Goal: Navigation & Orientation: Find specific page/section

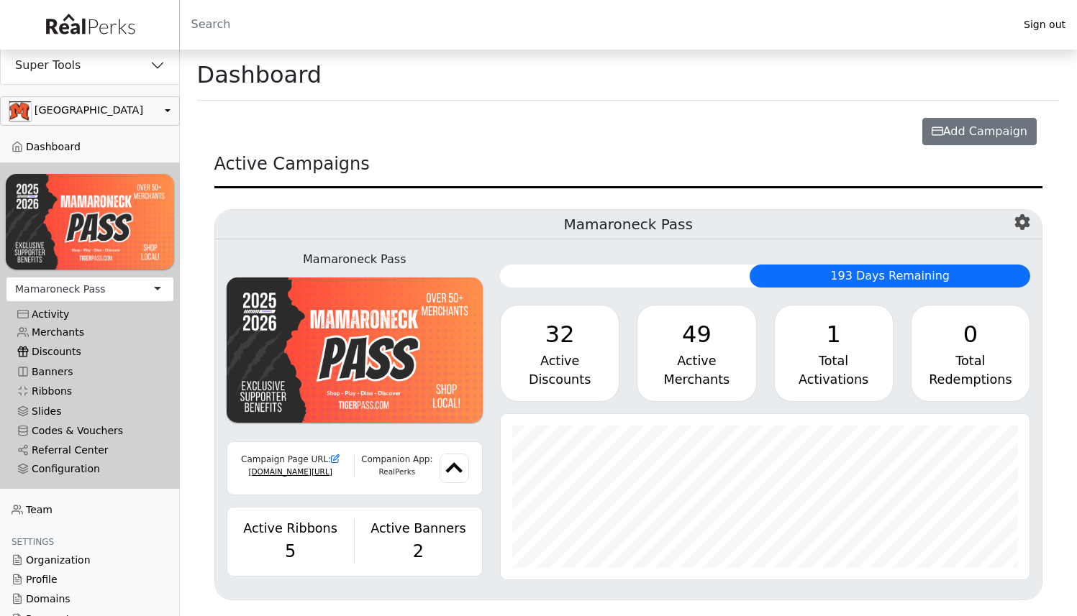
scroll to position [165, 529]
click at [115, 107] on button "button" at bounding box center [90, 110] width 180 height 29
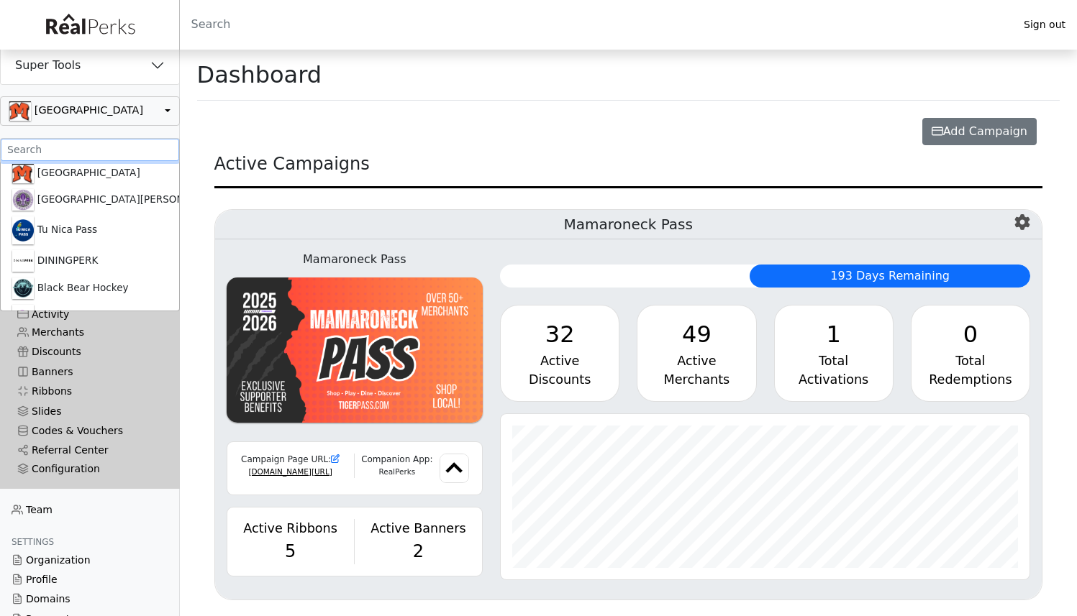
click at [104, 151] on input ".form-control-sm" at bounding box center [90, 150] width 178 height 22
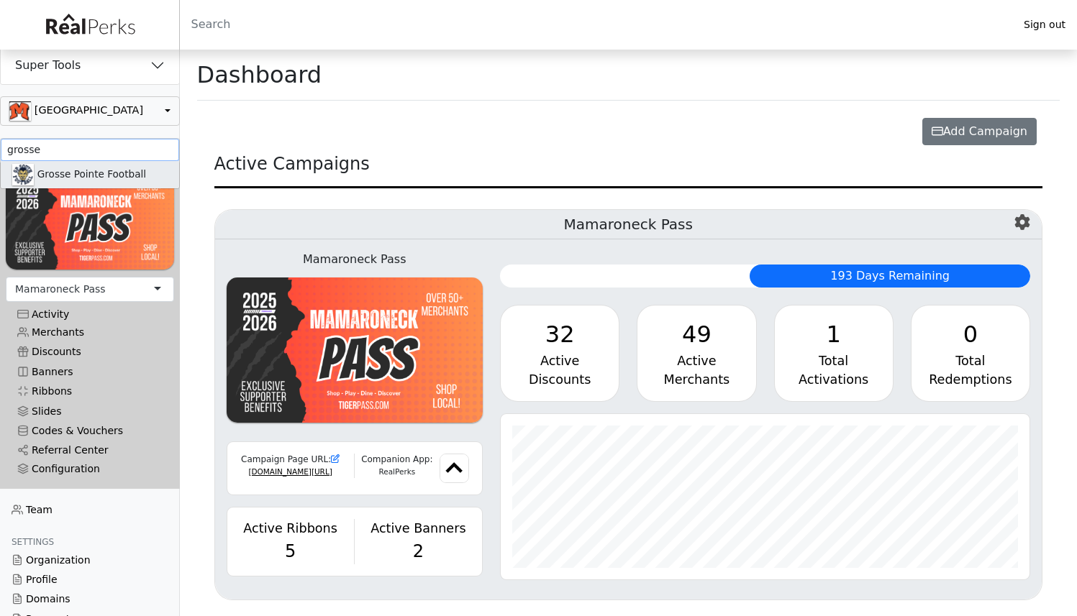
type input "grosse"
click at [112, 175] on link "Grosse Pointe Football" at bounding box center [90, 174] width 178 height 27
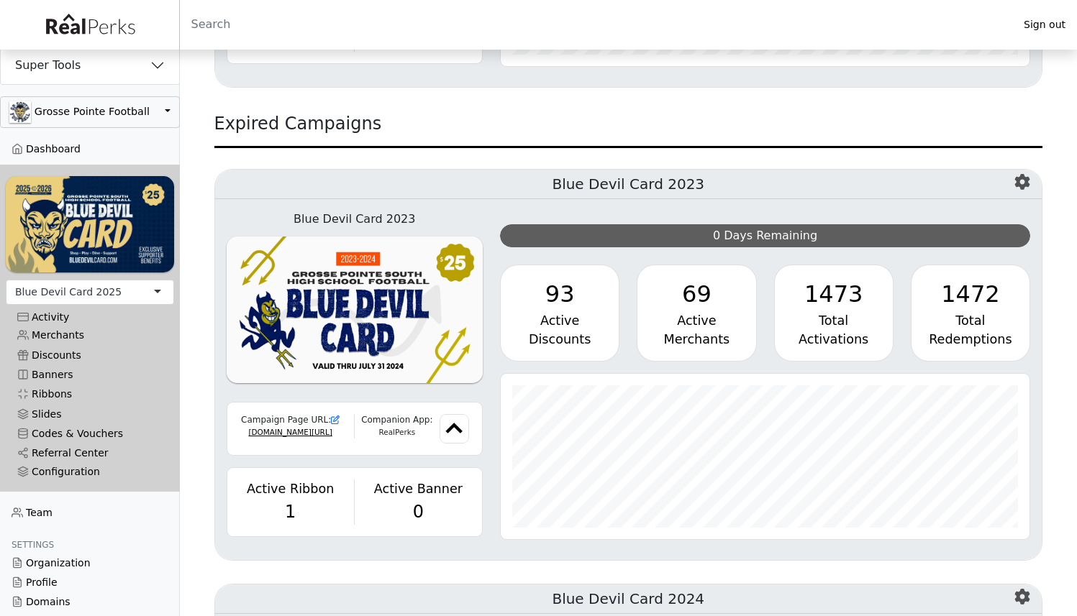
scroll to position [902, 0]
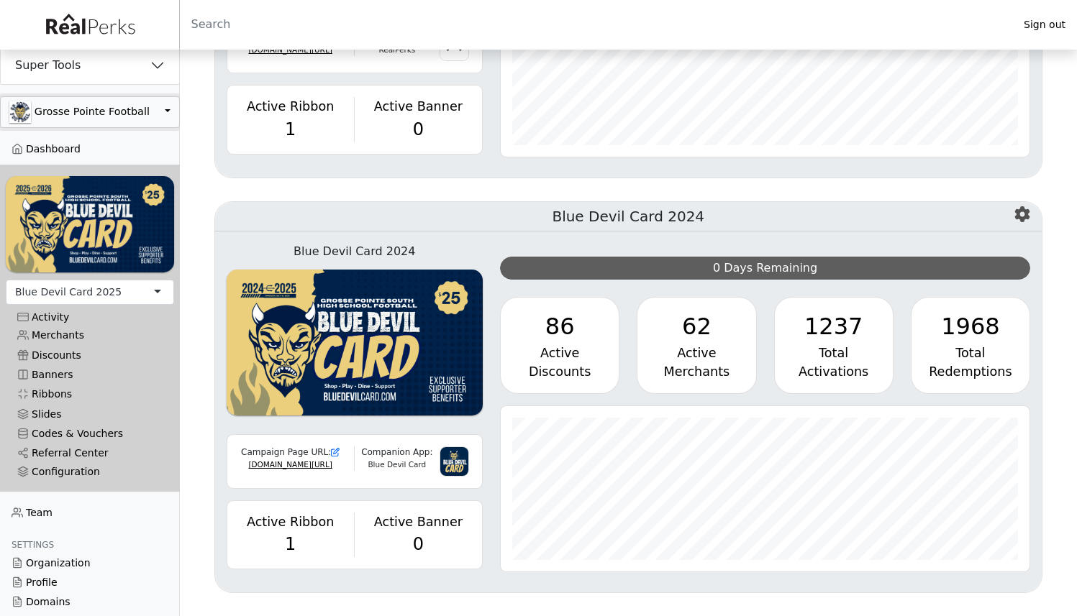
click at [114, 109] on button "Grosse Pointe Football" at bounding box center [90, 112] width 180 height 32
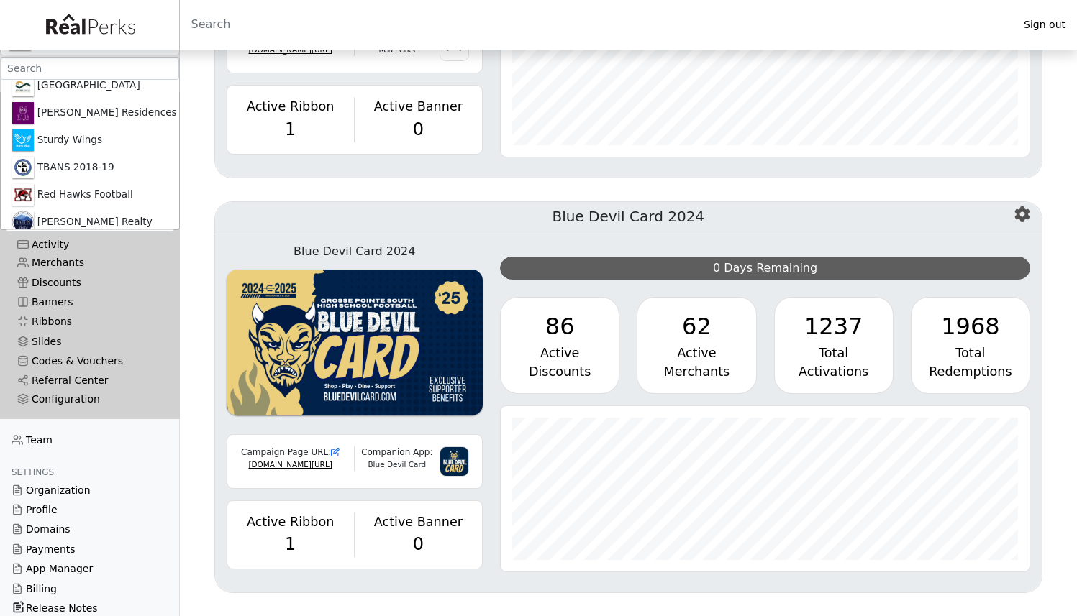
scroll to position [71, 0]
click at [119, 198] on link "Red Hawks Football" at bounding box center [90, 196] width 178 height 27
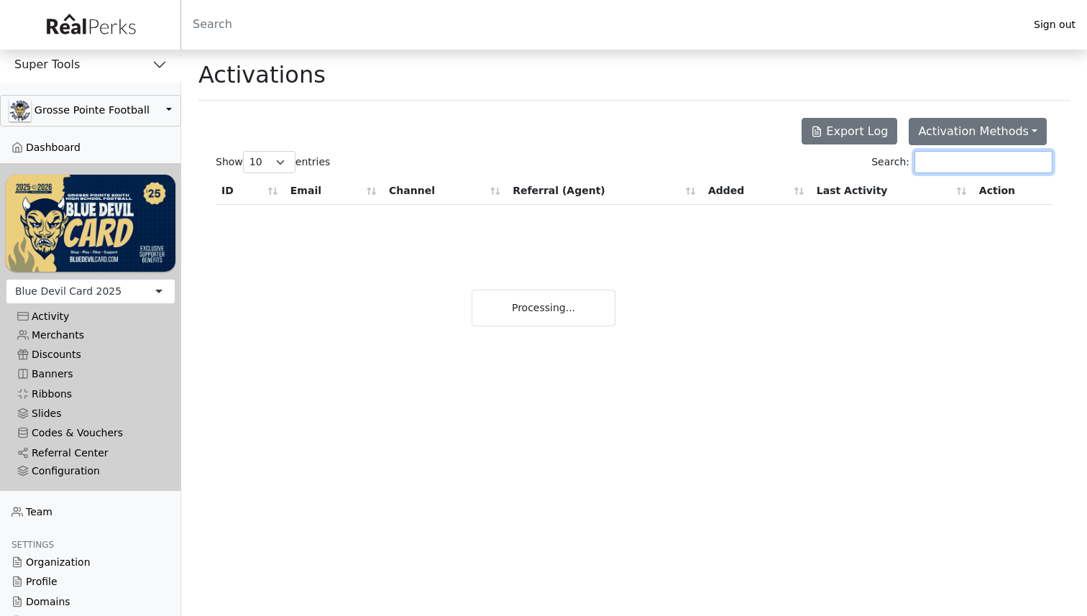
click at [984, 157] on input "Search:" at bounding box center [984, 162] width 138 height 22
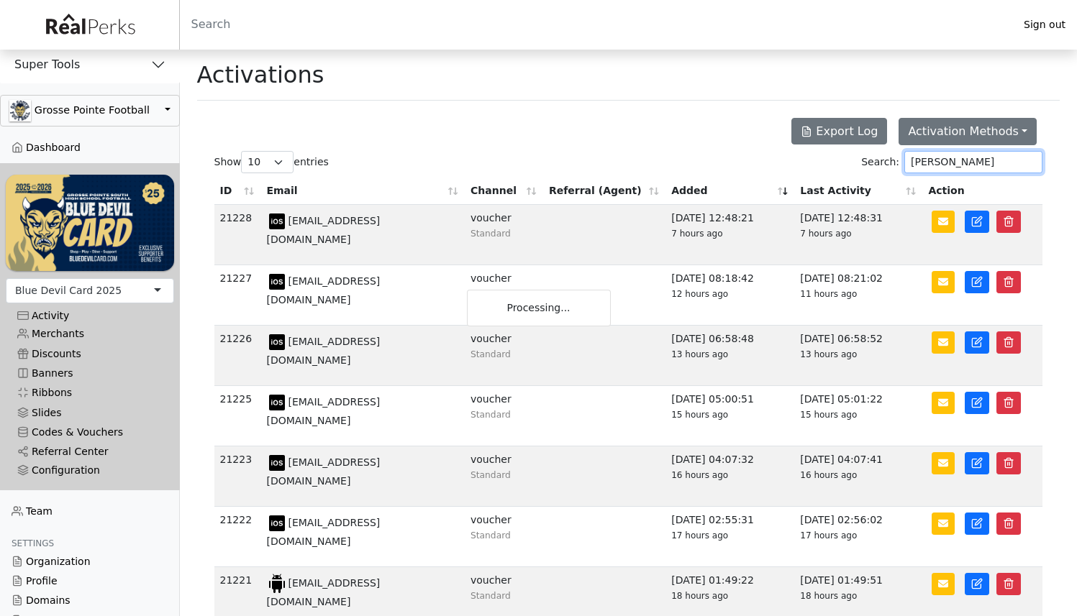
type input "maribeth"
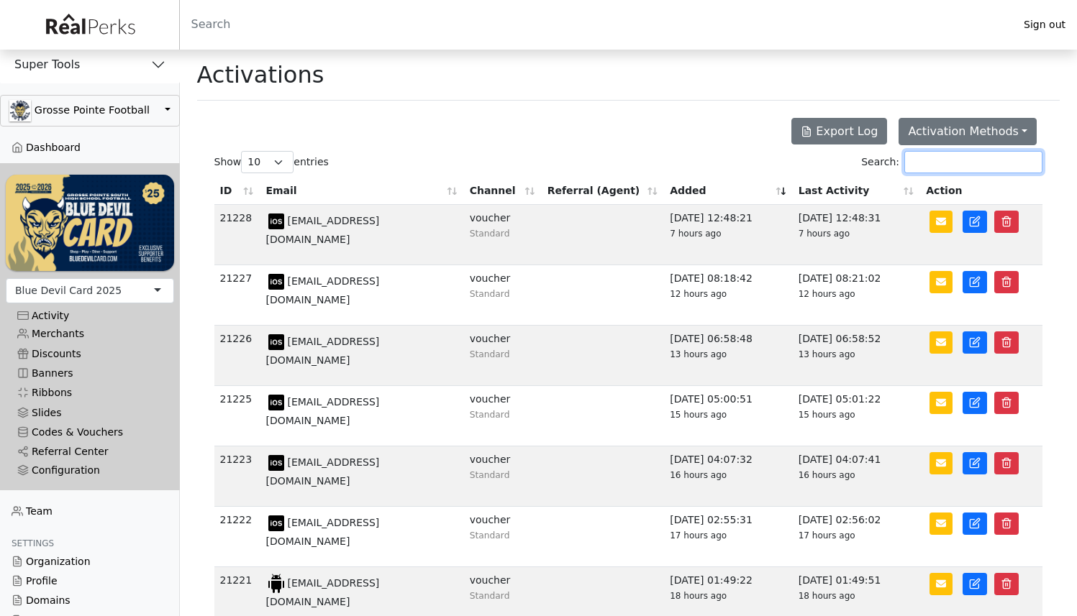
click at [934, 158] on input "Search:" at bounding box center [973, 162] width 138 height 22
click at [980, 154] on input "Search:" at bounding box center [973, 162] width 138 height 22
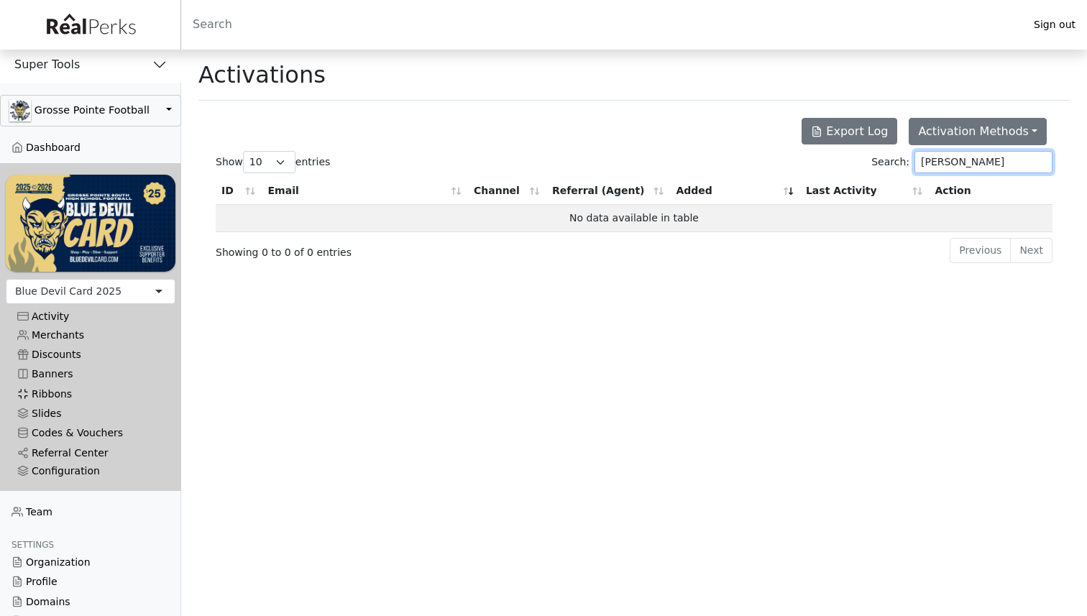
type input "[PERSON_NAME]"
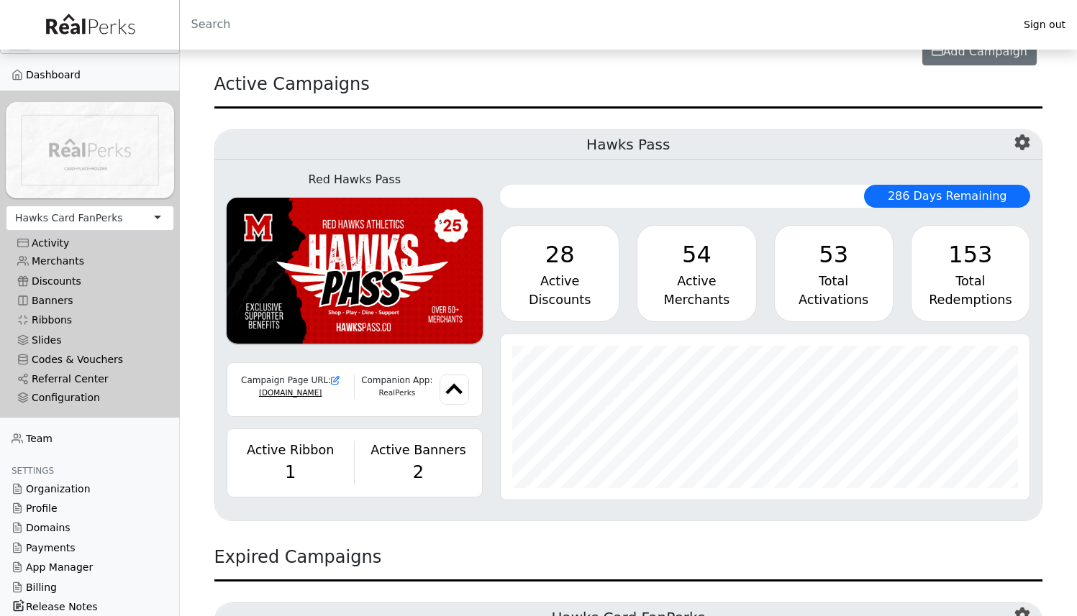
scroll to position [481, 0]
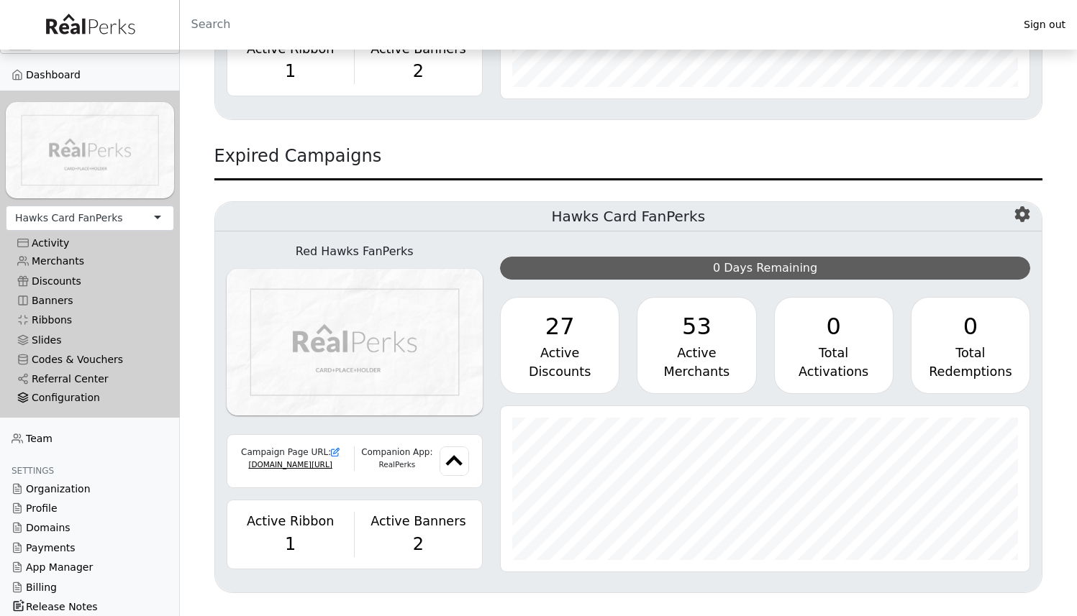
click at [86, 392] on div "Configuration" at bounding box center [89, 398] width 145 height 12
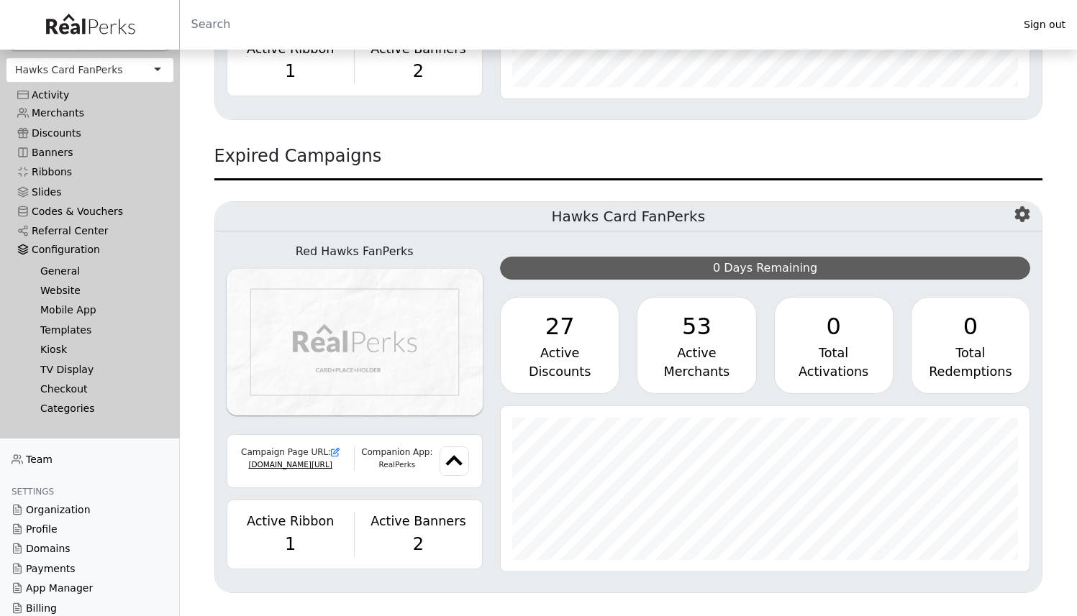
scroll to position [243, 0]
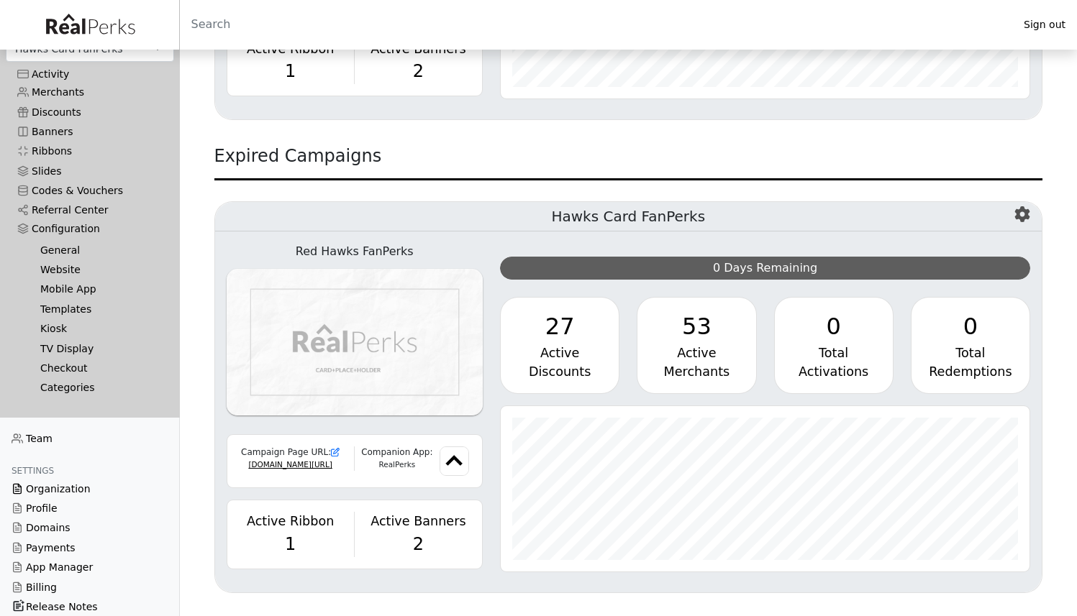
click at [76, 489] on link "Organization" at bounding box center [90, 489] width 180 height 19
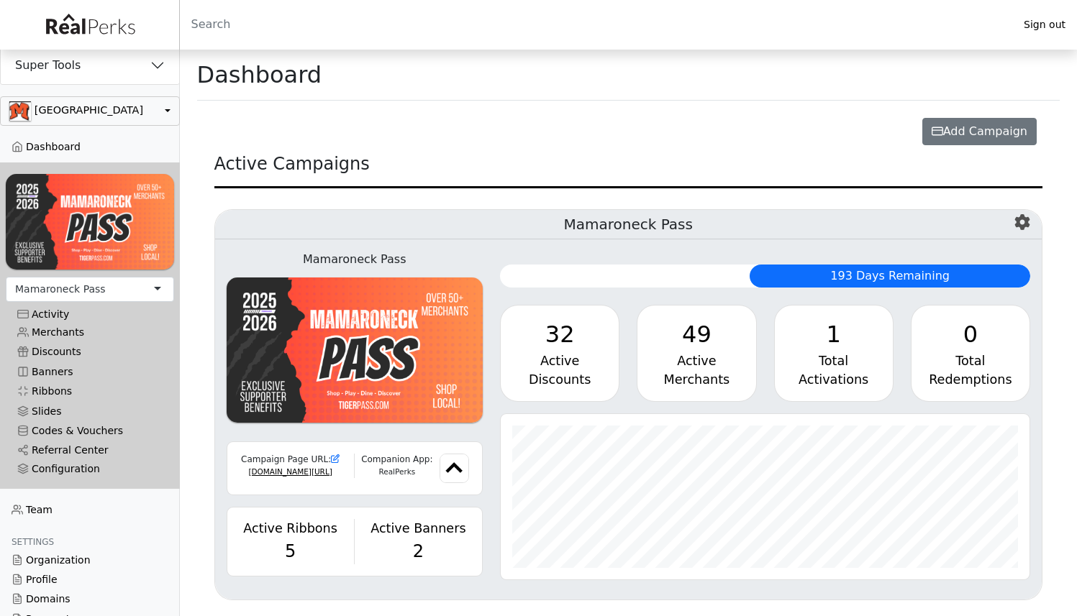
scroll to position [165, 529]
click at [67, 126] on button "button" at bounding box center [90, 110] width 180 height 29
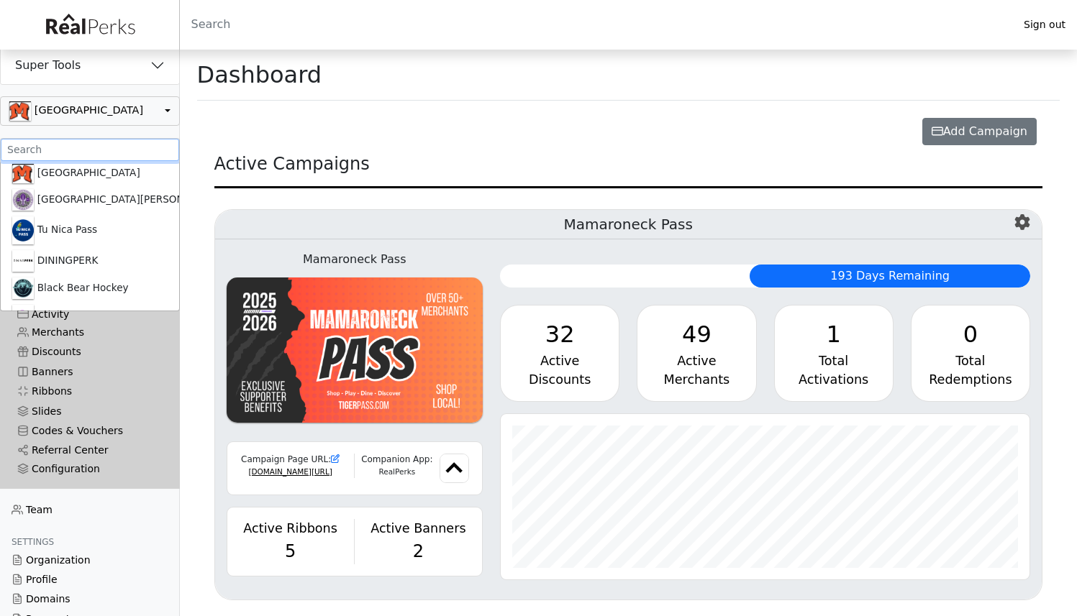
click at [74, 155] on input ".form-control-sm" at bounding box center [90, 150] width 178 height 22
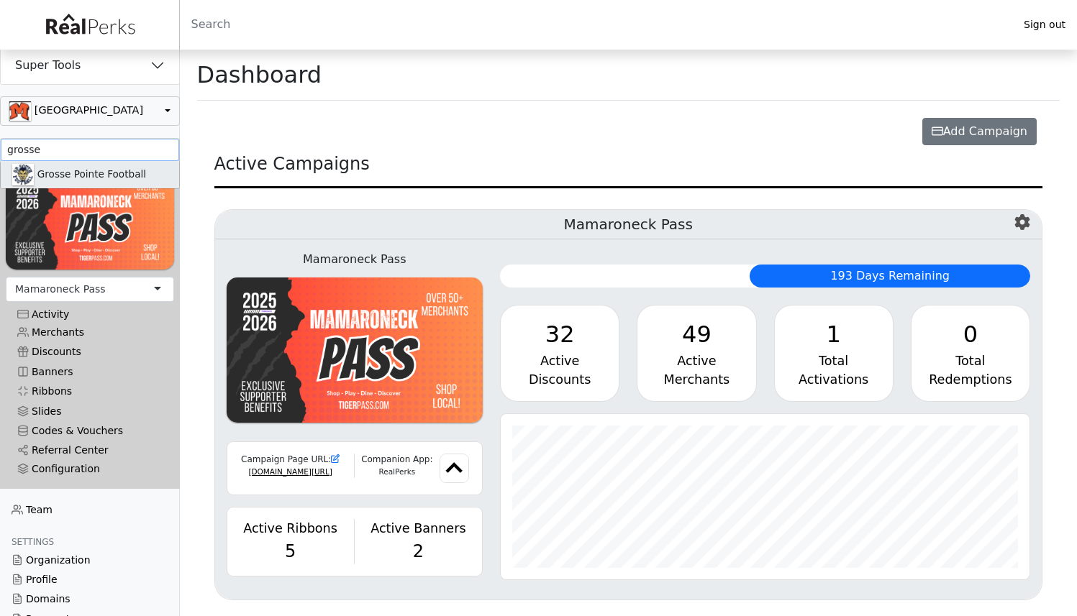
type input "grosse"
click at [78, 175] on link "Grosse Pointe Football" at bounding box center [90, 174] width 178 height 27
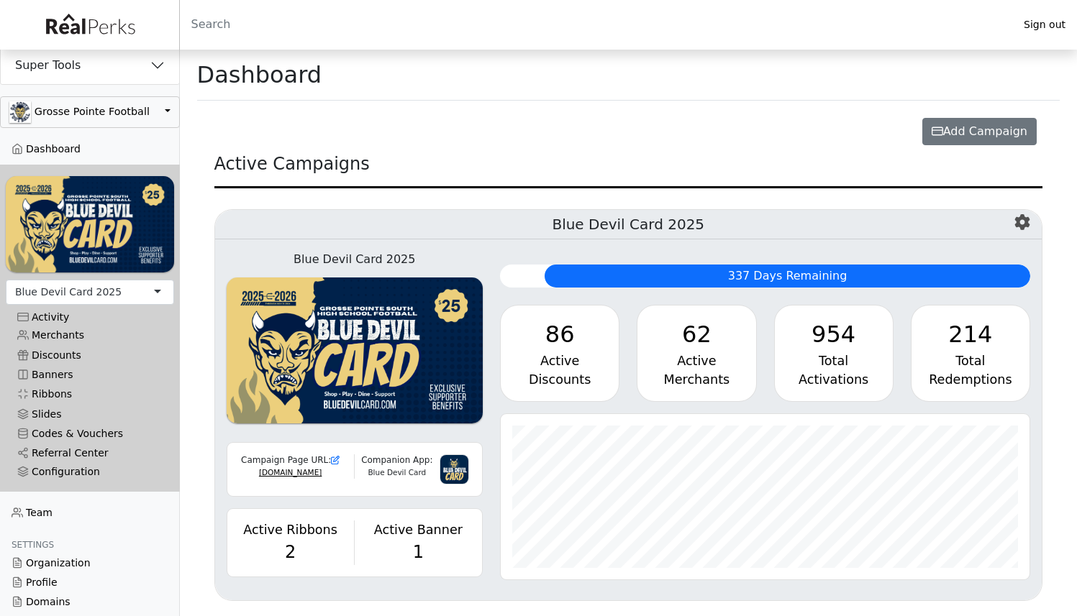
scroll to position [165, 529]
